Goal: Transaction & Acquisition: Book appointment/travel/reservation

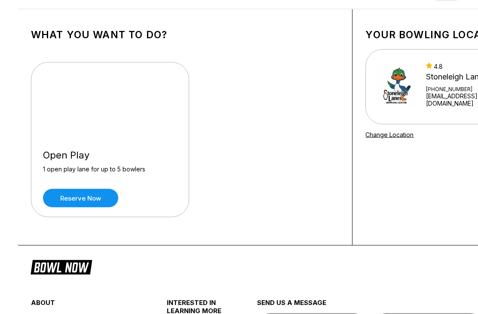
scroll to position [31, 0]
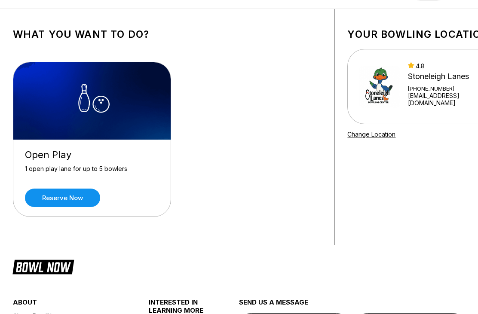
click at [81, 198] on link "Reserve now" at bounding box center [62, 198] width 75 height 18
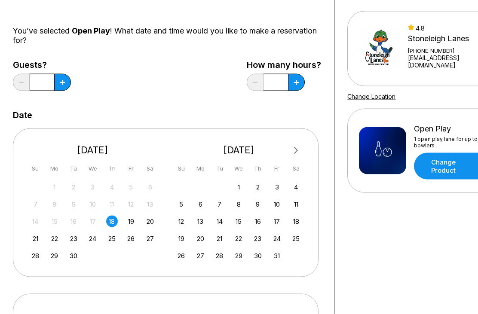
scroll to position [68, 0]
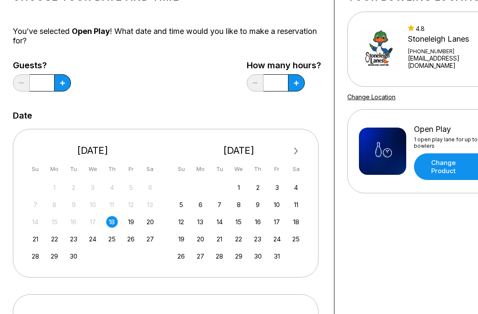
click at [147, 222] on div "20" at bounding box center [150, 222] width 12 height 12
click at [296, 83] on icon at bounding box center [296, 83] width 5 height 5
click at [293, 86] on button at bounding box center [296, 82] width 17 height 17
type input "*"
click at [69, 81] on button at bounding box center [62, 82] width 17 height 17
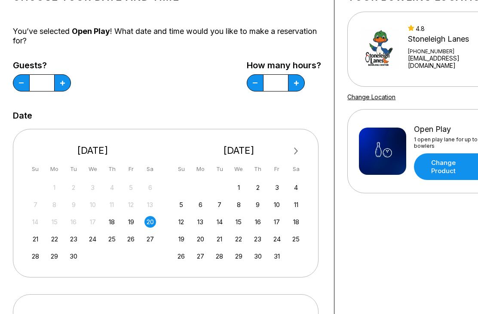
click at [64, 86] on button at bounding box center [62, 82] width 17 height 17
click at [62, 85] on icon at bounding box center [62, 83] width 5 height 5
click at [65, 82] on button at bounding box center [62, 82] width 17 height 17
type input "*"
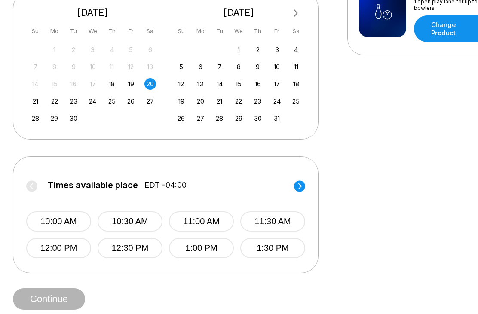
scroll to position [209, 0]
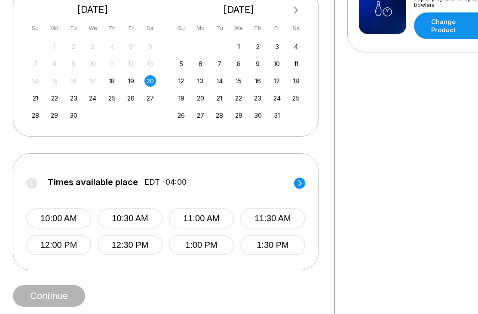
click at [297, 188] on icon at bounding box center [299, 184] width 11 height 12
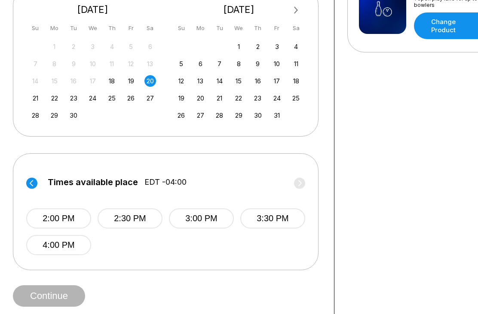
click at [297, 186] on label "Times available place EDT -04:00" at bounding box center [165, 185] width 279 height 14
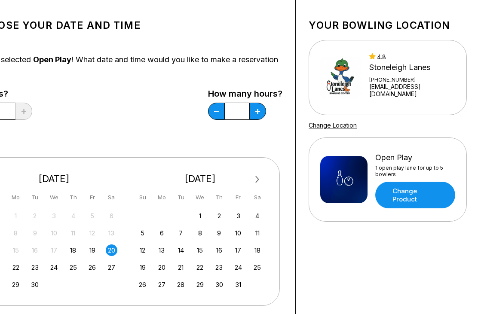
scroll to position [40, 40]
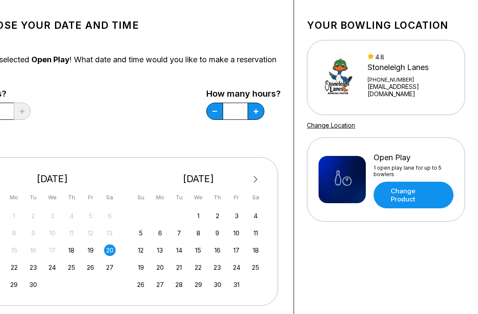
click at [418, 196] on link "Change Product" at bounding box center [414, 195] width 80 height 27
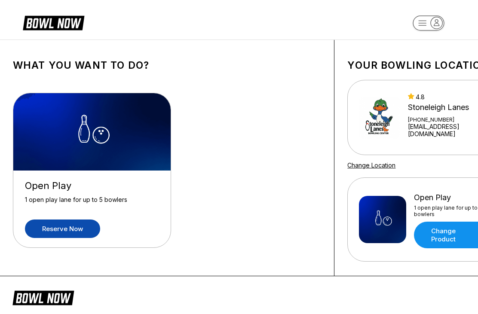
click at [74, 228] on link "Reserve now" at bounding box center [62, 229] width 75 height 18
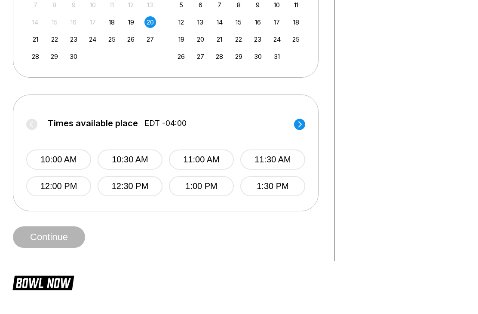
scroll to position [268, 0]
click at [295, 128] on icon at bounding box center [299, 125] width 11 height 12
click at [297, 126] on label "Times available place EDT -04:00" at bounding box center [165, 126] width 279 height 14
click at [69, 192] on button "4:00 PM" at bounding box center [58, 187] width 65 height 20
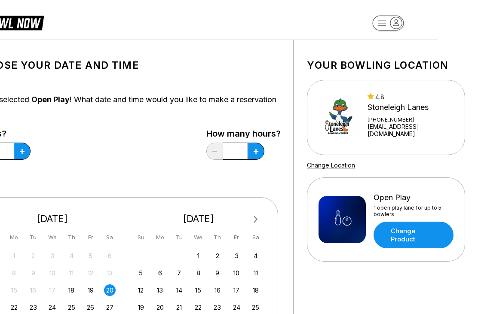
scroll to position [0, 0]
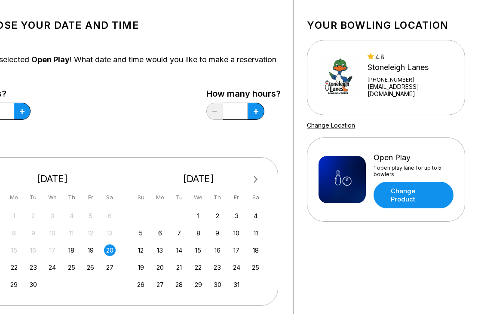
scroll to position [40, 0]
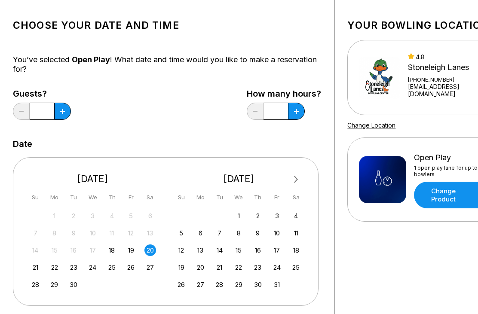
click at [416, 130] on div "Your bowling location 4.8 Stoneleigh Lanes +14103778115 stoneleighlanes@gmail.c…" at bounding box center [427, 279] width 184 height 558
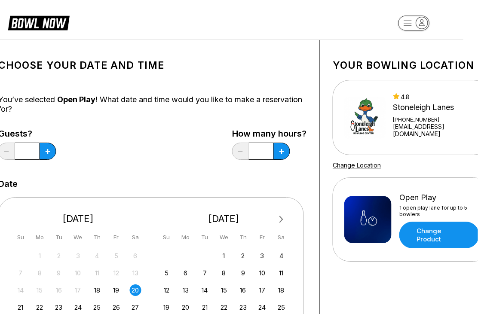
scroll to position [0, 15]
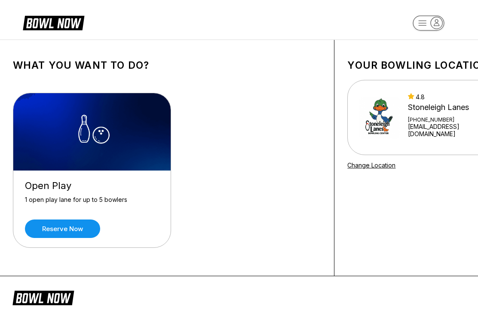
click at [57, 232] on link "Reserve now" at bounding box center [62, 229] width 75 height 18
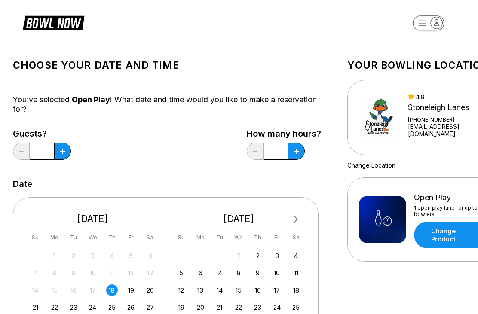
click at [60, 154] on button at bounding box center [62, 151] width 17 height 17
click at [65, 148] on button at bounding box center [62, 151] width 17 height 17
type input "*"
click at [298, 149] on icon at bounding box center [296, 151] width 5 height 5
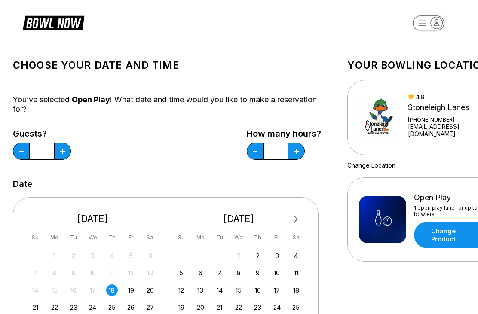
click at [294, 150] on button at bounding box center [296, 151] width 17 height 17
type input "*"
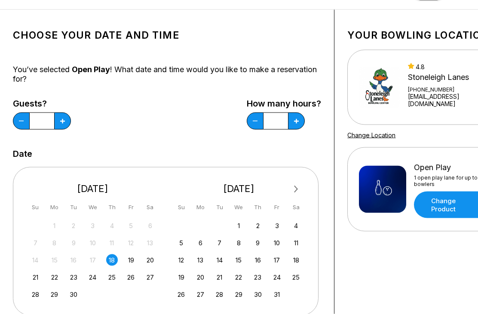
scroll to position [31, 0]
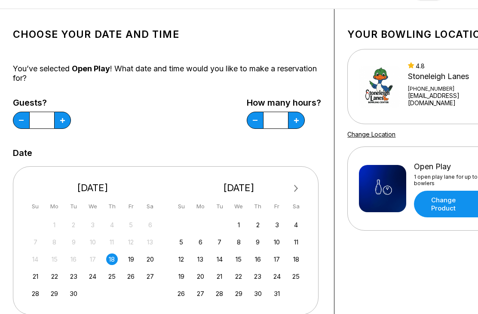
click at [154, 259] on div "20" at bounding box center [150, 260] width 12 height 12
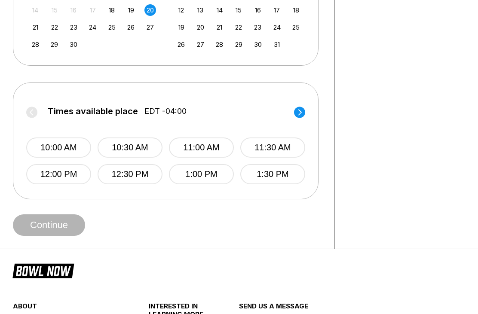
scroll to position [265, 0]
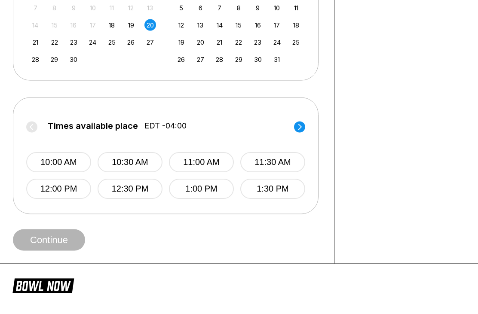
click at [298, 129] on circle at bounding box center [299, 127] width 11 height 11
click at [68, 192] on button "4:00 PM" at bounding box center [58, 189] width 65 height 20
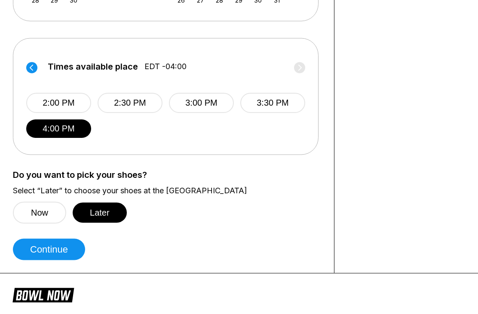
scroll to position [325, 0]
click at [64, 252] on button "Continue" at bounding box center [49, 250] width 72 height 22
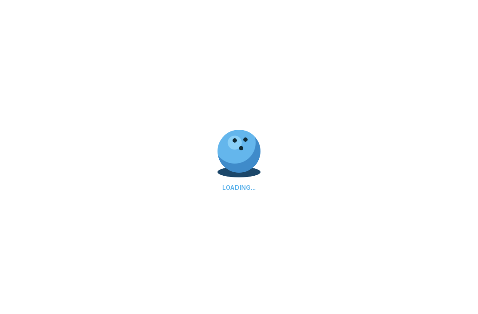
select select "**"
